Goal: Find contact information: Obtain details needed to contact an individual or organization

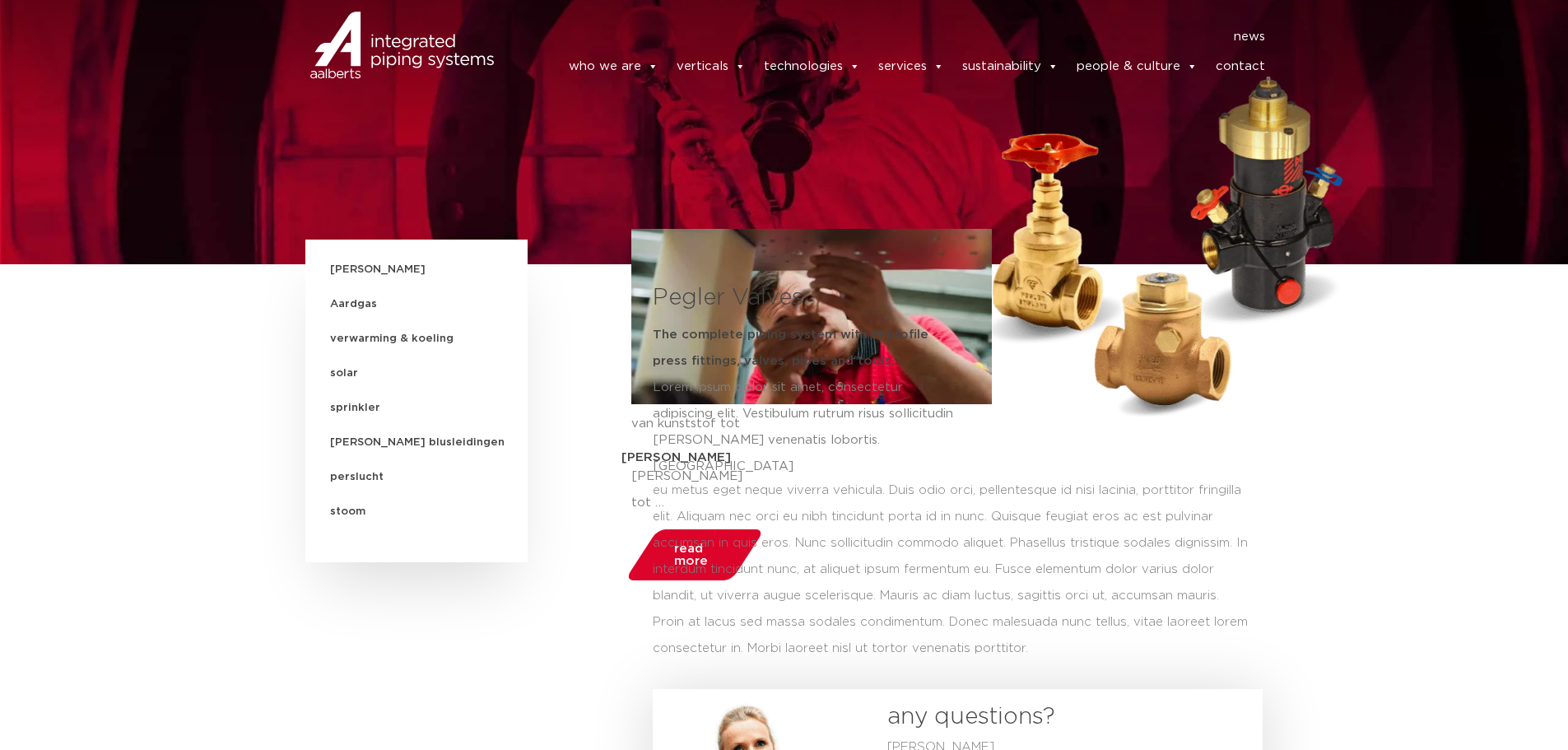
click at [1311, 438] on section "Drinkwater Aardgas verwarming & koeling solar sprinkler droge blusleidingen per…" at bounding box center [784, 579] width 1568 height 678
